Goal: Task Accomplishment & Management: Manage account settings

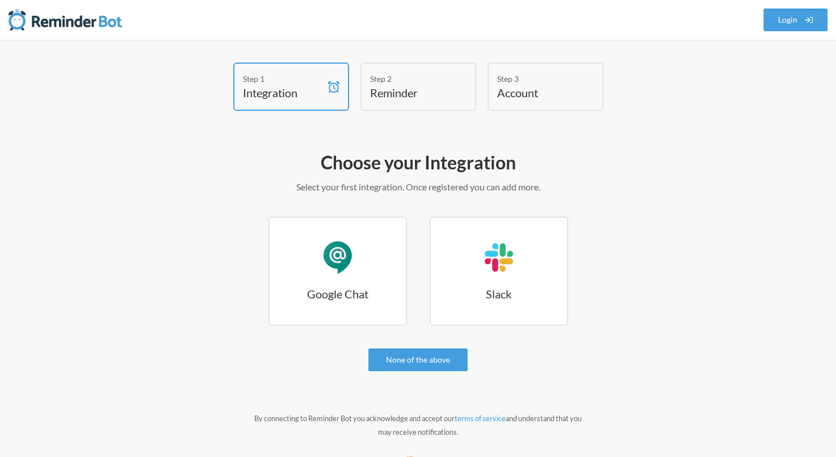
click at [277, 91] on h4 "Integration" at bounding box center [283, 93] width 80 height 16
click at [335, 86] on icon at bounding box center [333, 86] width 11 height 11
click at [798, 18] on link "Login" at bounding box center [796, 20] width 65 height 23
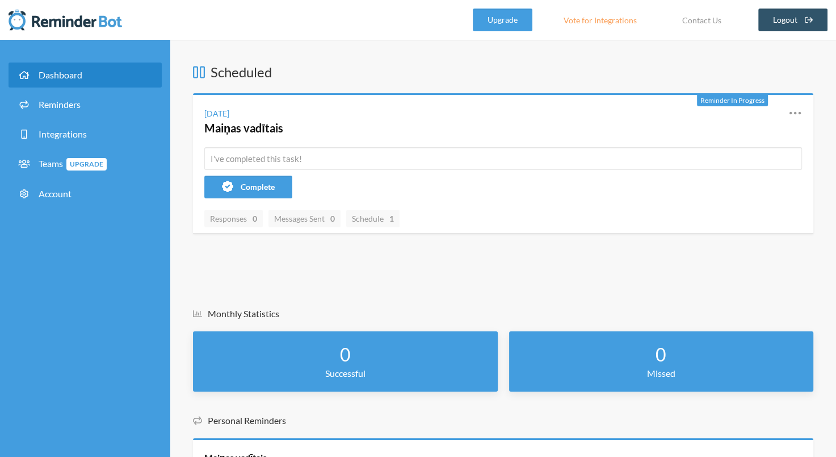
click at [73, 73] on span "Dashboard" at bounding box center [61, 74] width 44 height 11
click at [80, 104] on span "Reminders" at bounding box center [60, 104] width 42 height 11
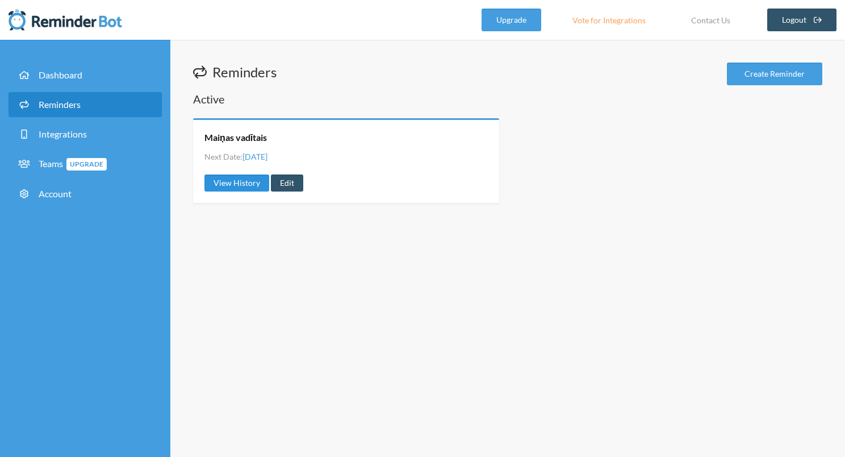
click at [245, 184] on link "View History" at bounding box center [236, 182] width 65 height 17
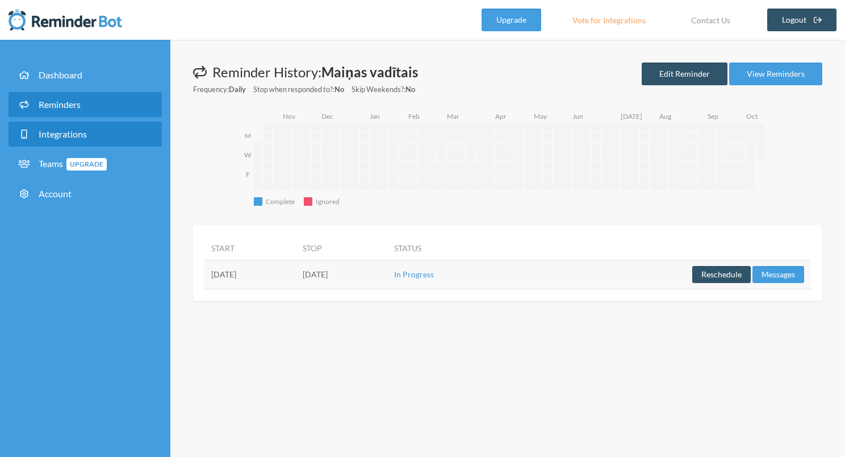
click at [77, 132] on span "Integrations" at bounding box center [63, 133] width 48 height 11
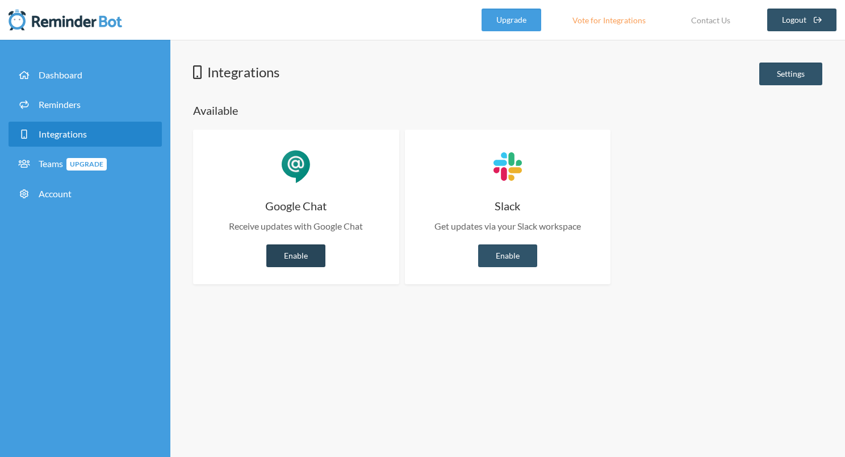
click at [302, 254] on link "Enable" at bounding box center [295, 255] width 59 height 23
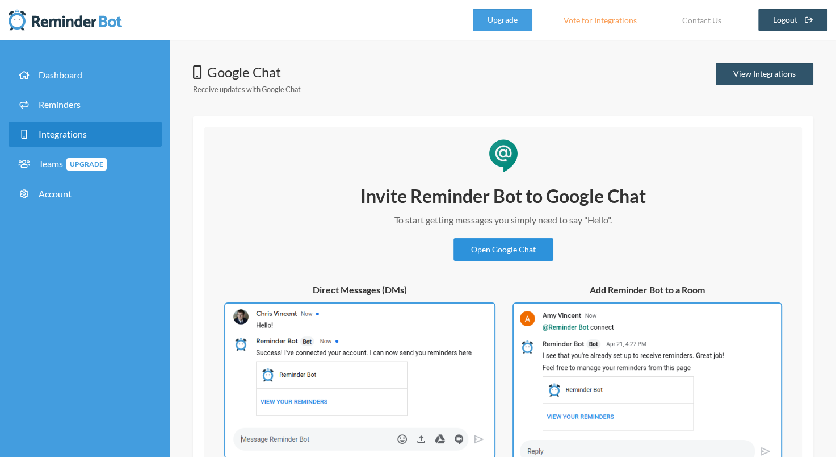
click at [500, 249] on link "Open Google Chat" at bounding box center [504, 249] width 100 height 23
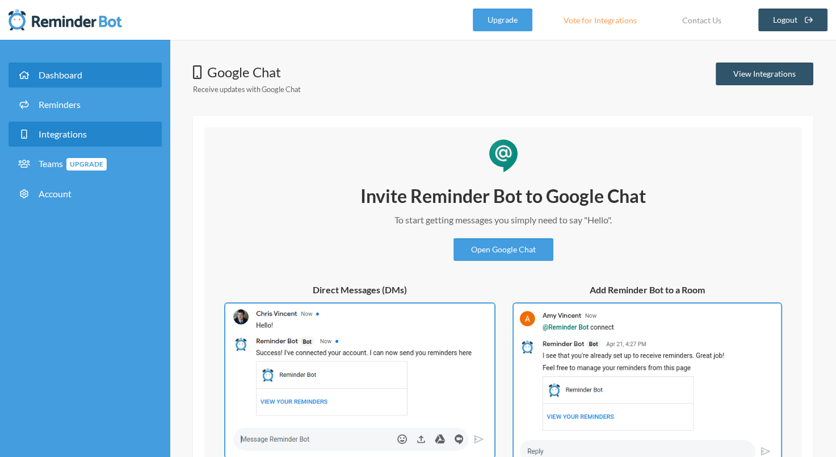
click at [60, 80] on link "Dashboard" at bounding box center [85, 74] width 153 height 25
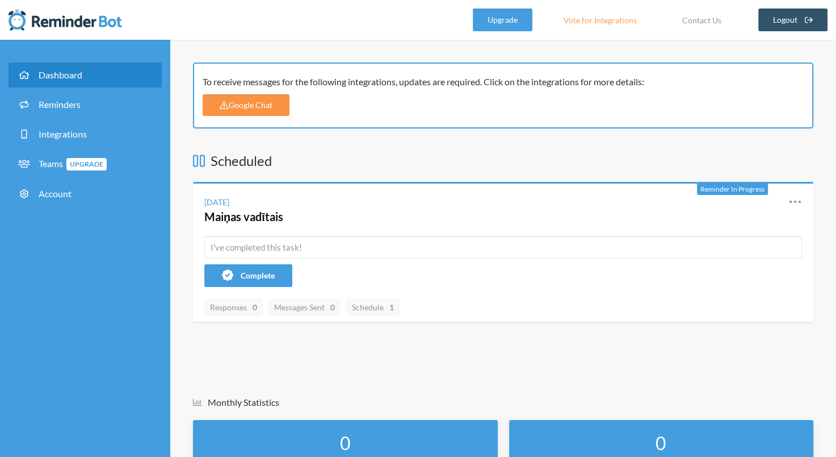
click at [273, 107] on link "Google Chat" at bounding box center [246, 105] width 87 height 22
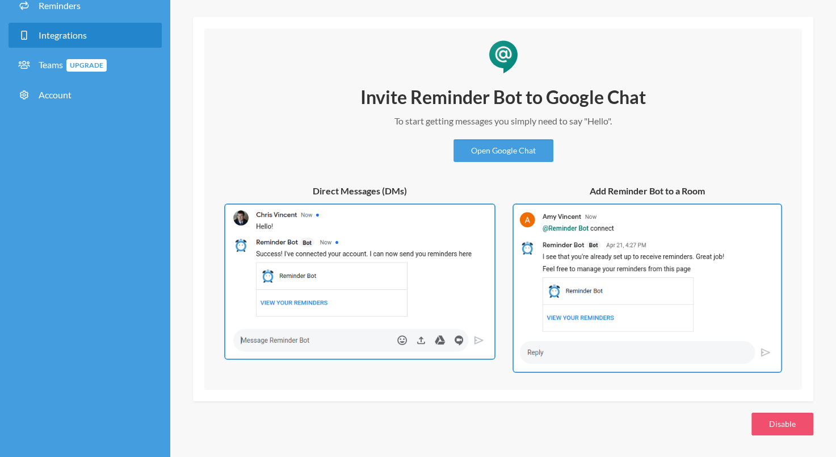
scroll to position [72, 0]
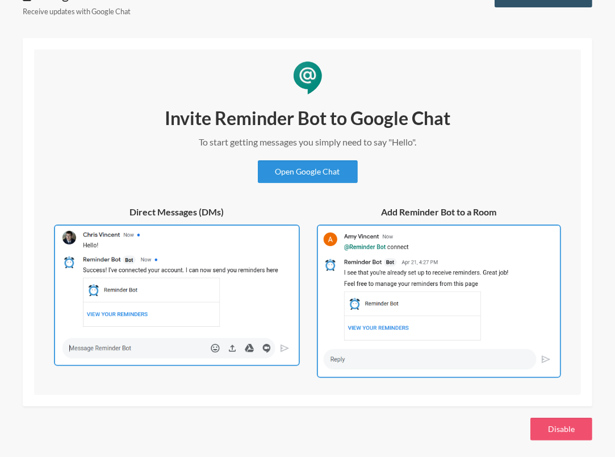
click at [320, 175] on link "Open Google Chat" at bounding box center [308, 171] width 100 height 23
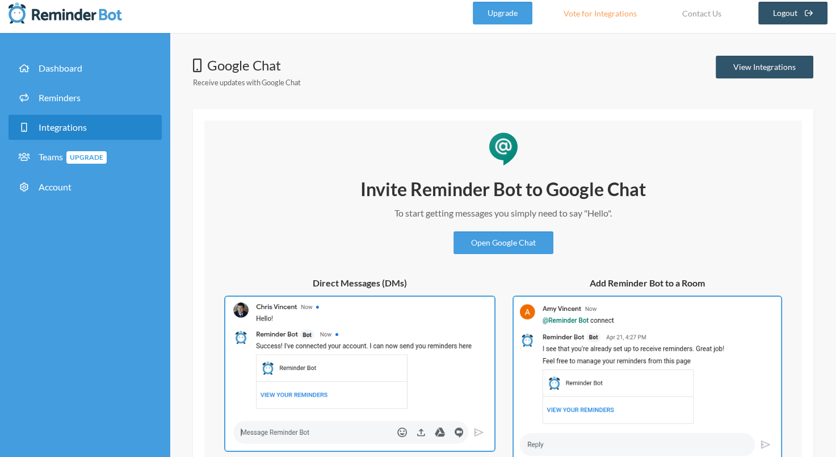
scroll to position [0, 0]
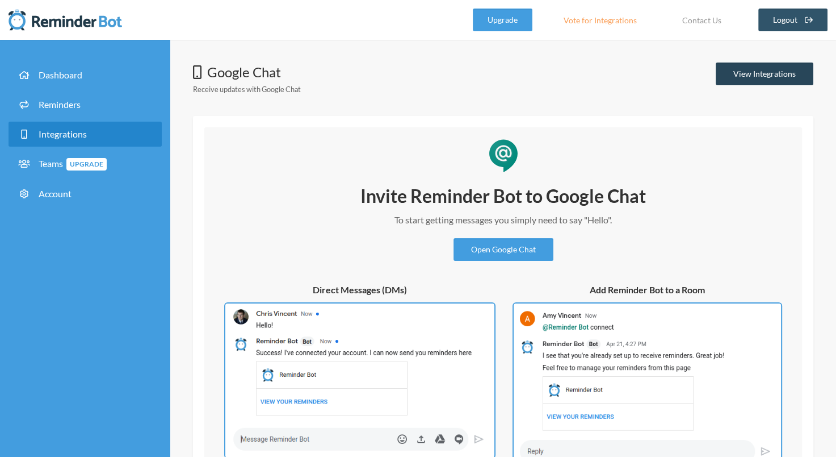
click at [770, 73] on link "View Integrations" at bounding box center [765, 73] width 98 height 23
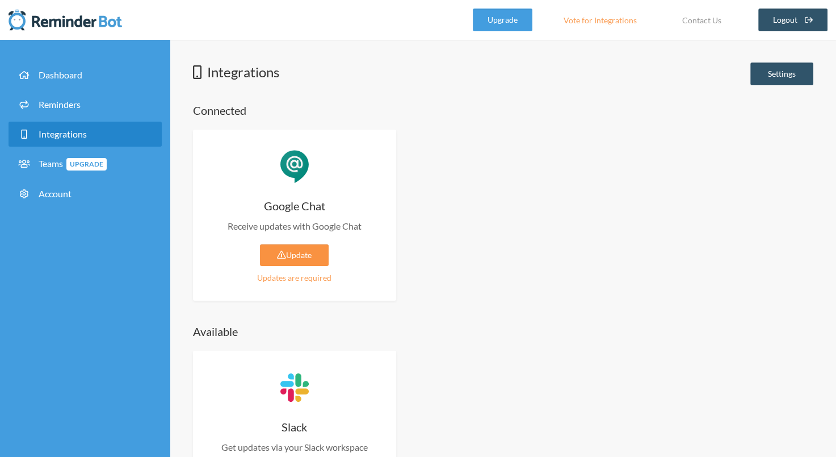
click at [289, 250] on link "Update" at bounding box center [294, 255] width 69 height 22
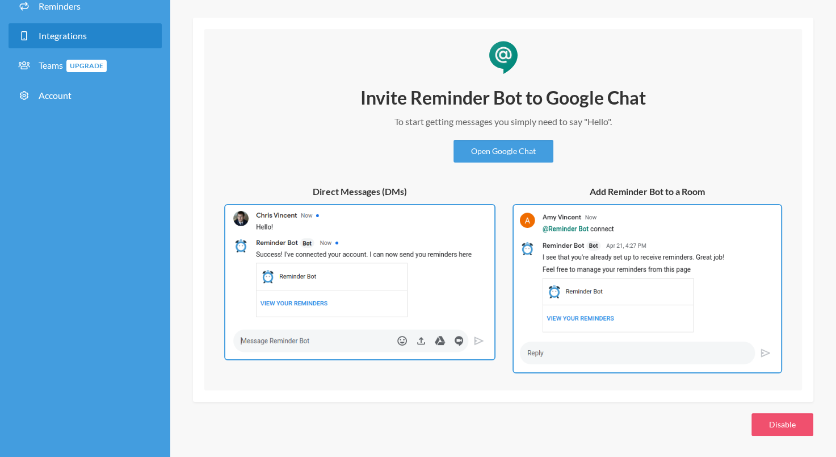
scroll to position [99, 0]
click at [483, 150] on link "Open Google Chat" at bounding box center [504, 150] width 100 height 23
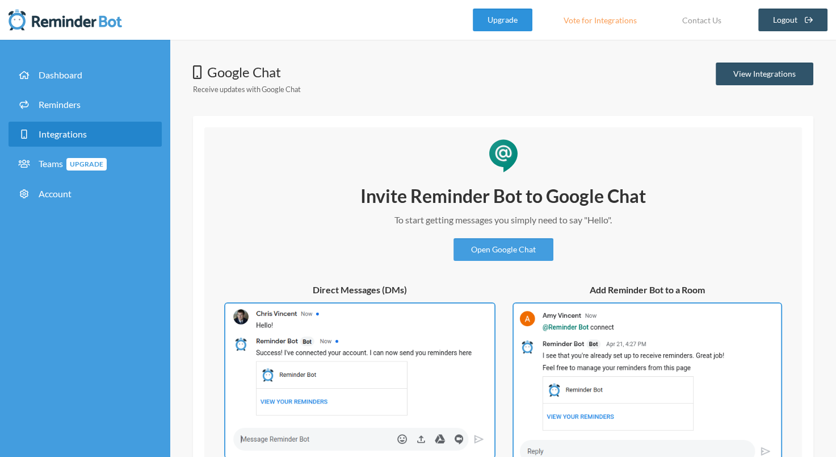
click at [509, 20] on link "Upgrade" at bounding box center [503, 20] width 60 height 23
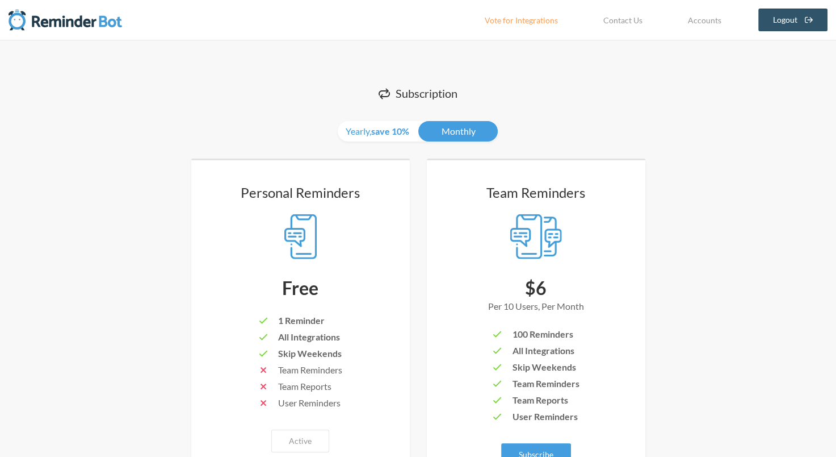
click at [97, 25] on img at bounding box center [66, 20] width 114 height 23
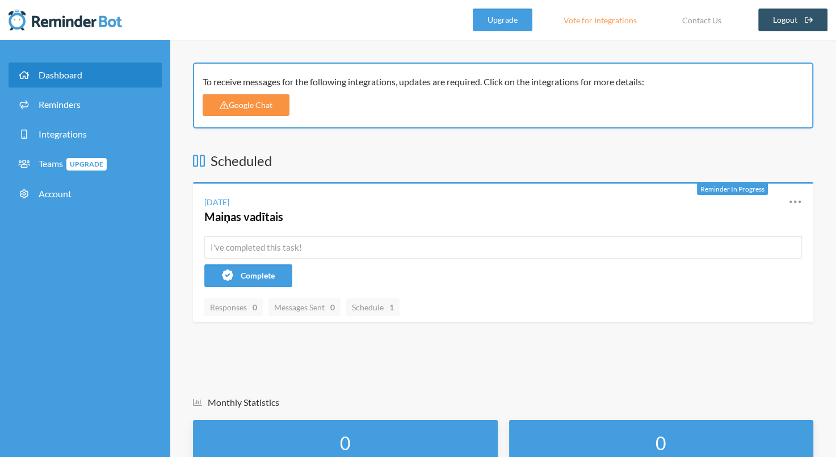
click at [222, 106] on icon at bounding box center [224, 105] width 9 height 8
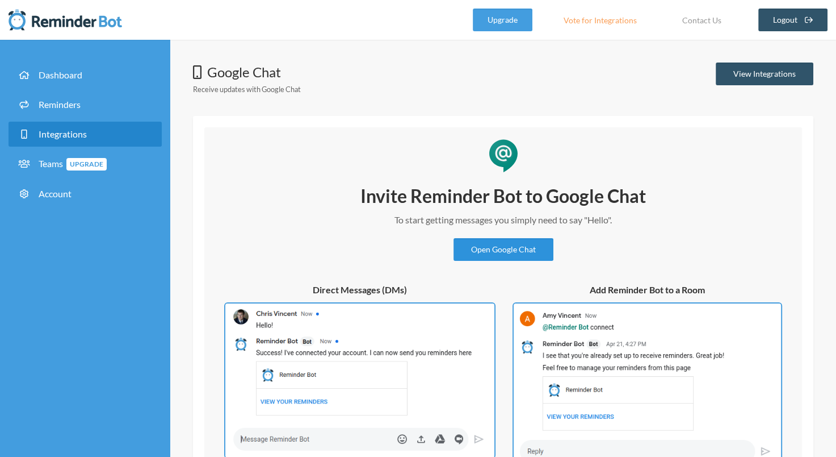
click at [504, 253] on link "Open Google Chat" at bounding box center [504, 249] width 100 height 23
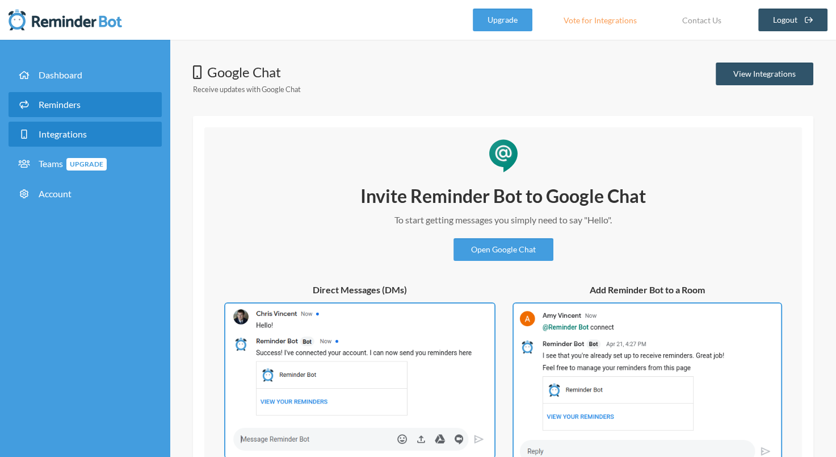
click at [62, 102] on span "Reminders" at bounding box center [60, 104] width 42 height 11
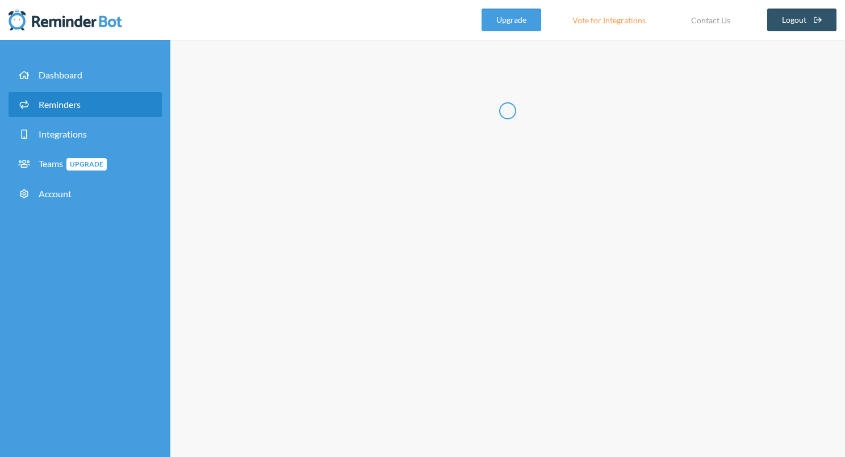
click at [53, 23] on img at bounding box center [66, 20] width 114 height 23
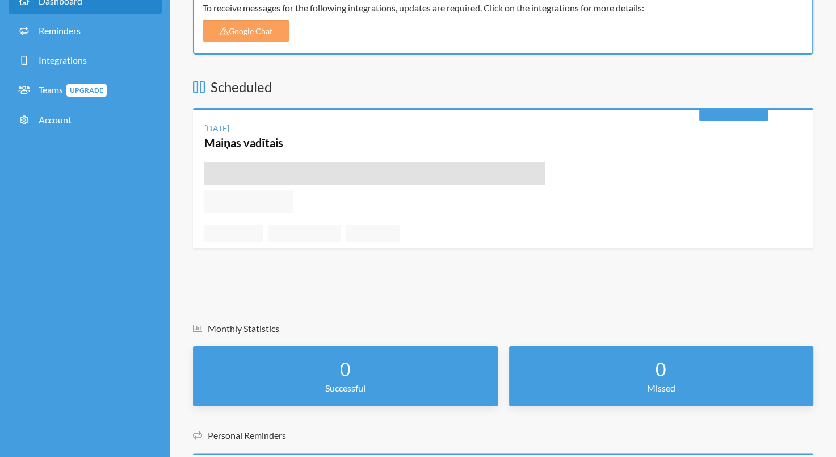
scroll to position [187, 0]
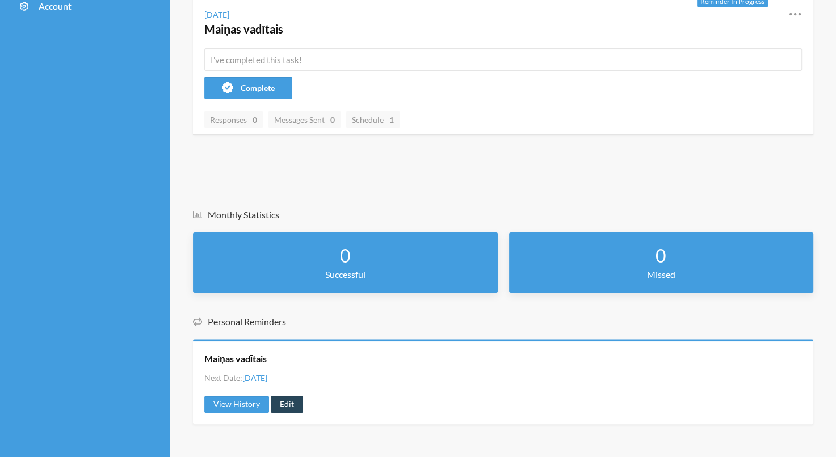
click at [291, 400] on link "Edit" at bounding box center [287, 403] width 32 height 17
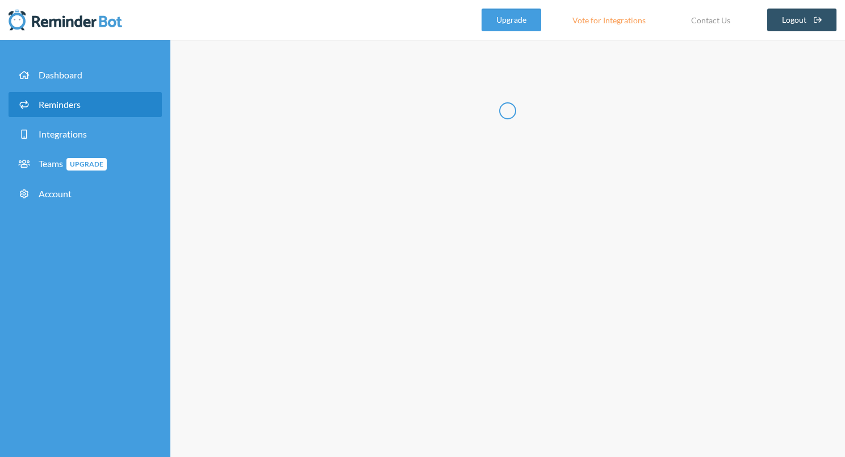
radio input "false"
radio input "true"
type input "Maiņas vadītais"
checkbox input "true"
checkbox input "false"
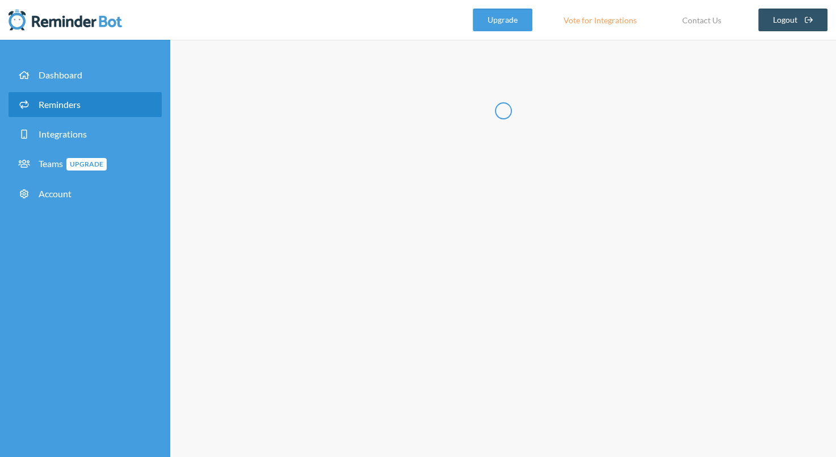
select select "00:15:00"
select select "12:30:00"
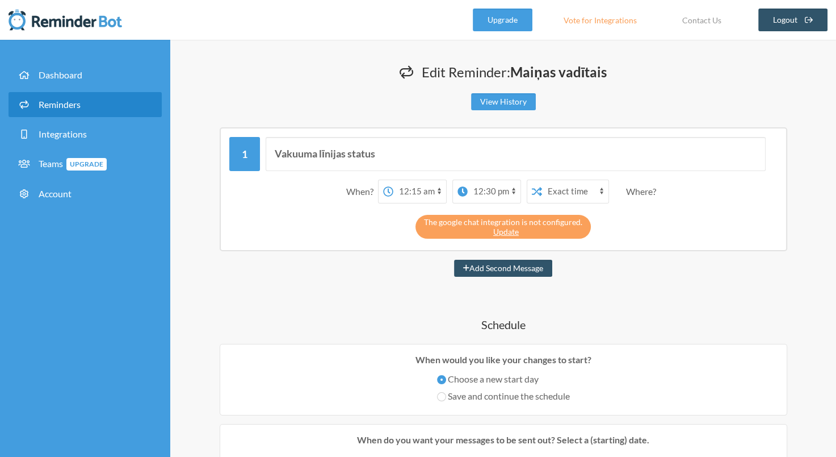
click at [441, 191] on select "12:00 am 12:15 am 12:30 am 12:45 am 1:00 am 1:15 am 1:30 am 1:45 am 2:00 am 2:1…" at bounding box center [420, 191] width 53 height 23
click at [475, 268] on button "Add Second Message" at bounding box center [503, 268] width 98 height 17
select select "01:15:00"
select select "02:15:00"
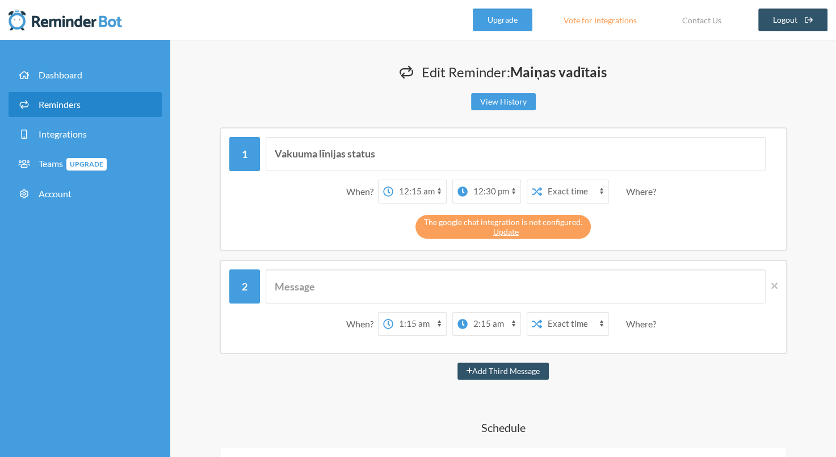
click at [779, 283] on div "When? 12:00 am 12:15 am 12:30 am 12:45 am 1:00 am 1:15 am 1:30 am 1:45 am 2:00 …" at bounding box center [504, 307] width 568 height 94
click at [777, 284] on icon at bounding box center [775, 286] width 6 height 10
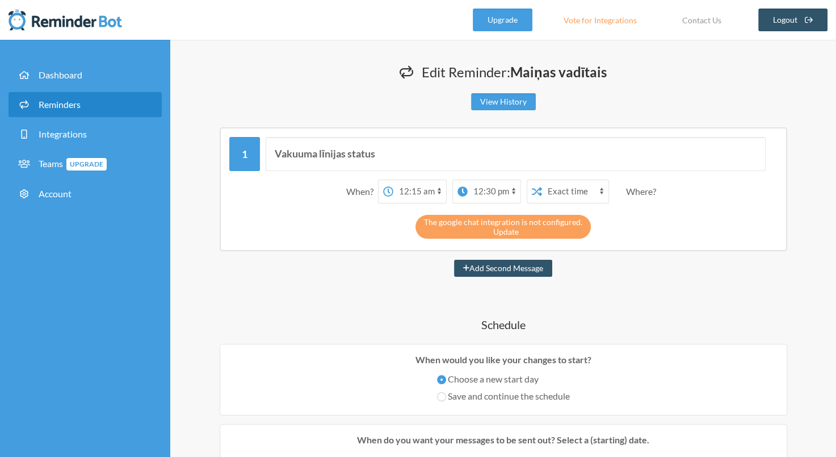
click at [500, 227] on link "Update" at bounding box center [506, 232] width 26 height 10
